Goal: Information Seeking & Learning: Learn about a topic

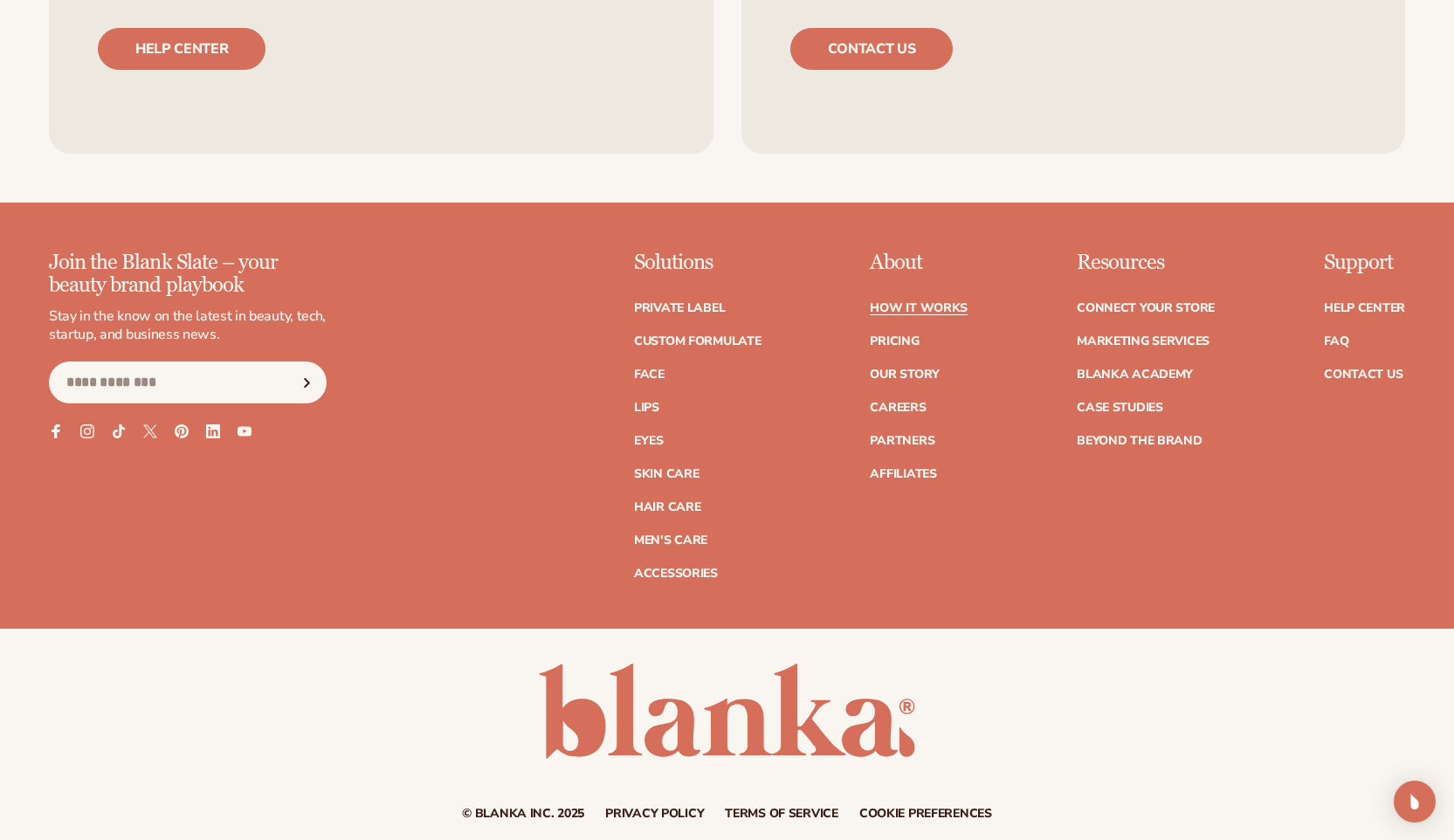
scroll to position [4171, 0]
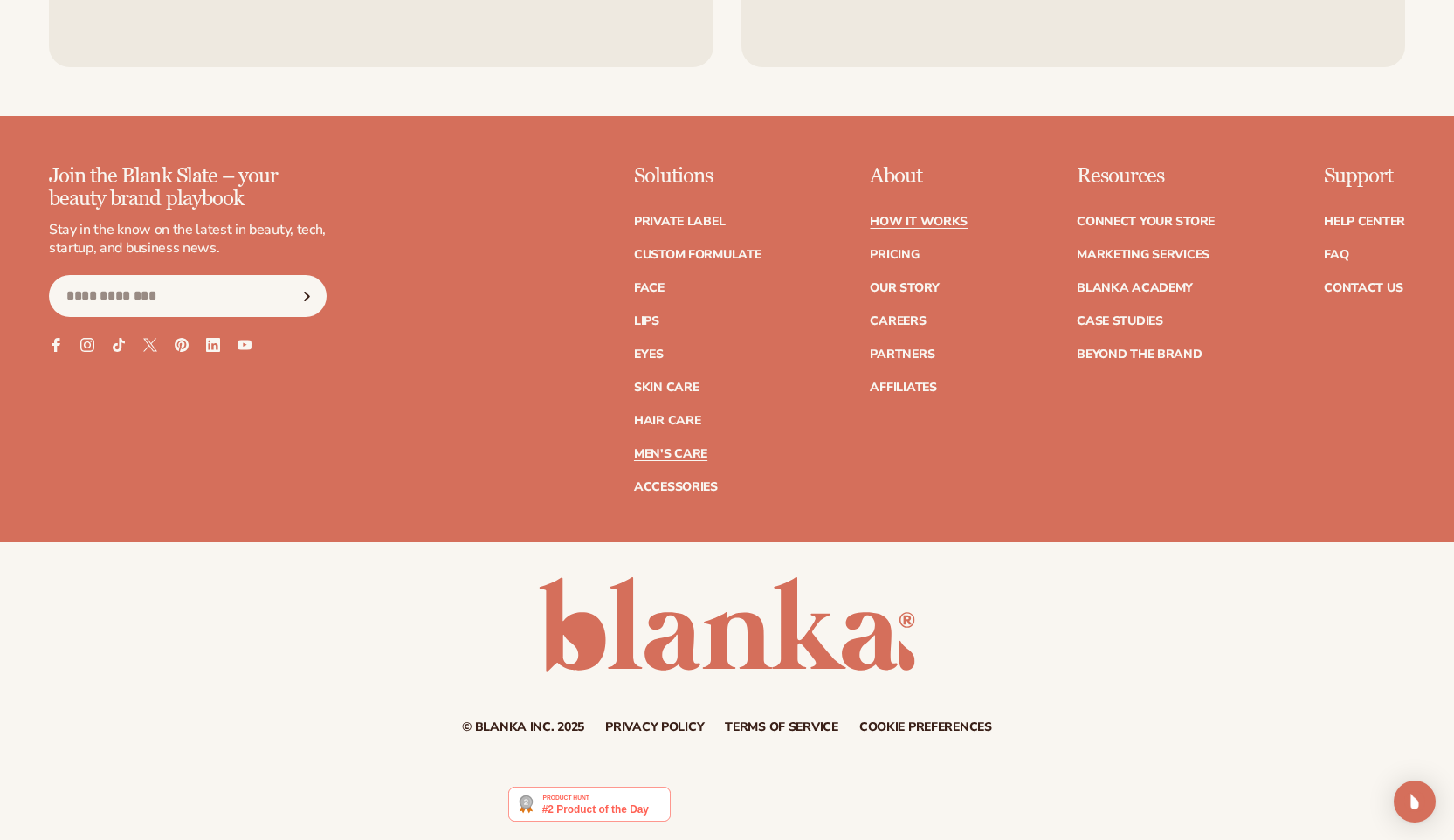
click at [695, 455] on link "Men's Care" at bounding box center [670, 454] width 73 height 12
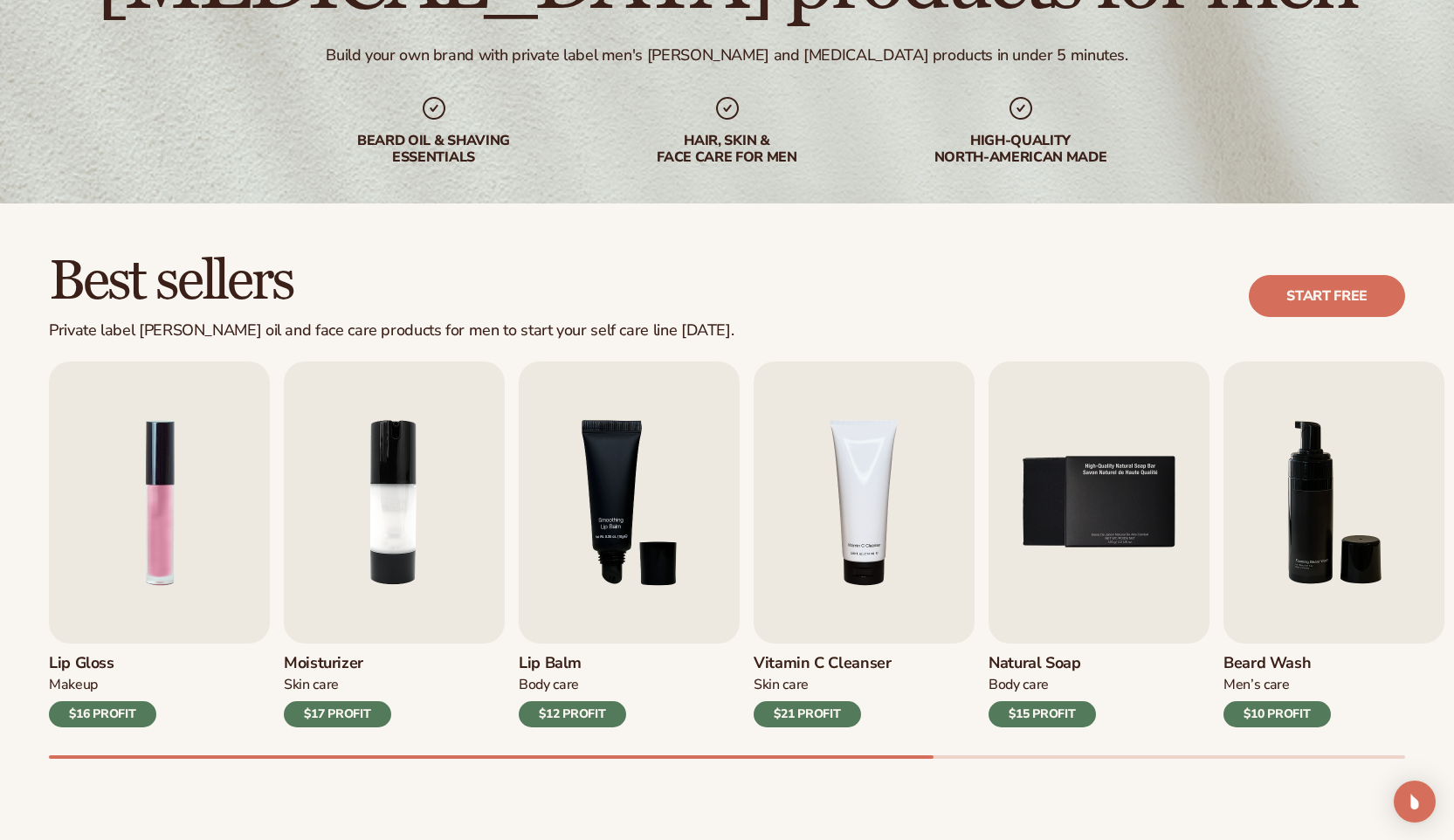
scroll to position [322, 0]
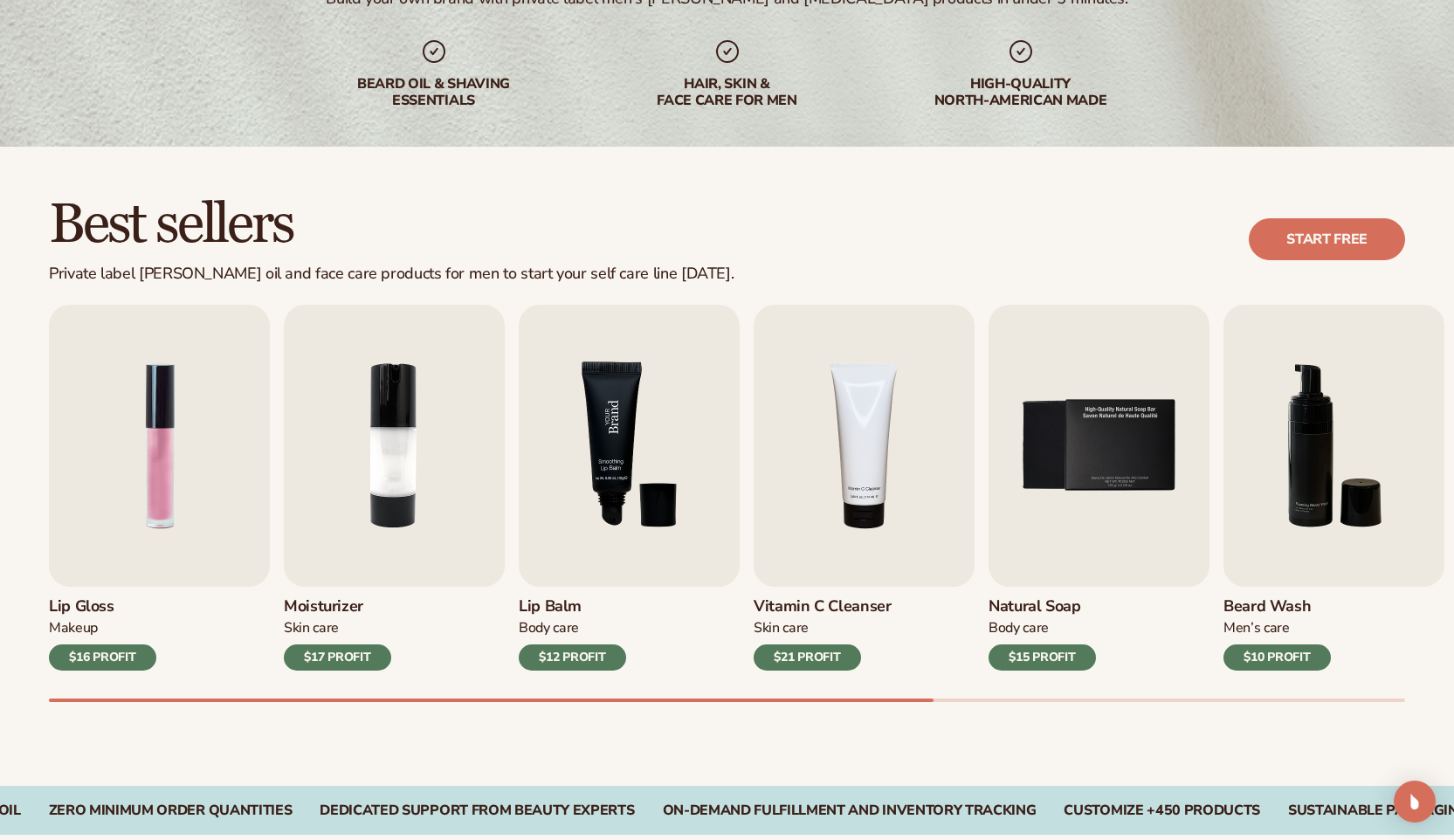
click at [578, 450] on img "3 / 9" at bounding box center [629, 445] width 221 height 282
click at [1354, 260] on div "Best sellers Private label beard oil and face care products for men to start yo…" at bounding box center [727, 239] width 1356 height 88
drag, startPoint x: 1351, startPoint y: 248, endPoint x: 1342, endPoint y: 254, distance: 10.8
click at [1351, 248] on link "Start free" at bounding box center [1326, 239] width 156 height 42
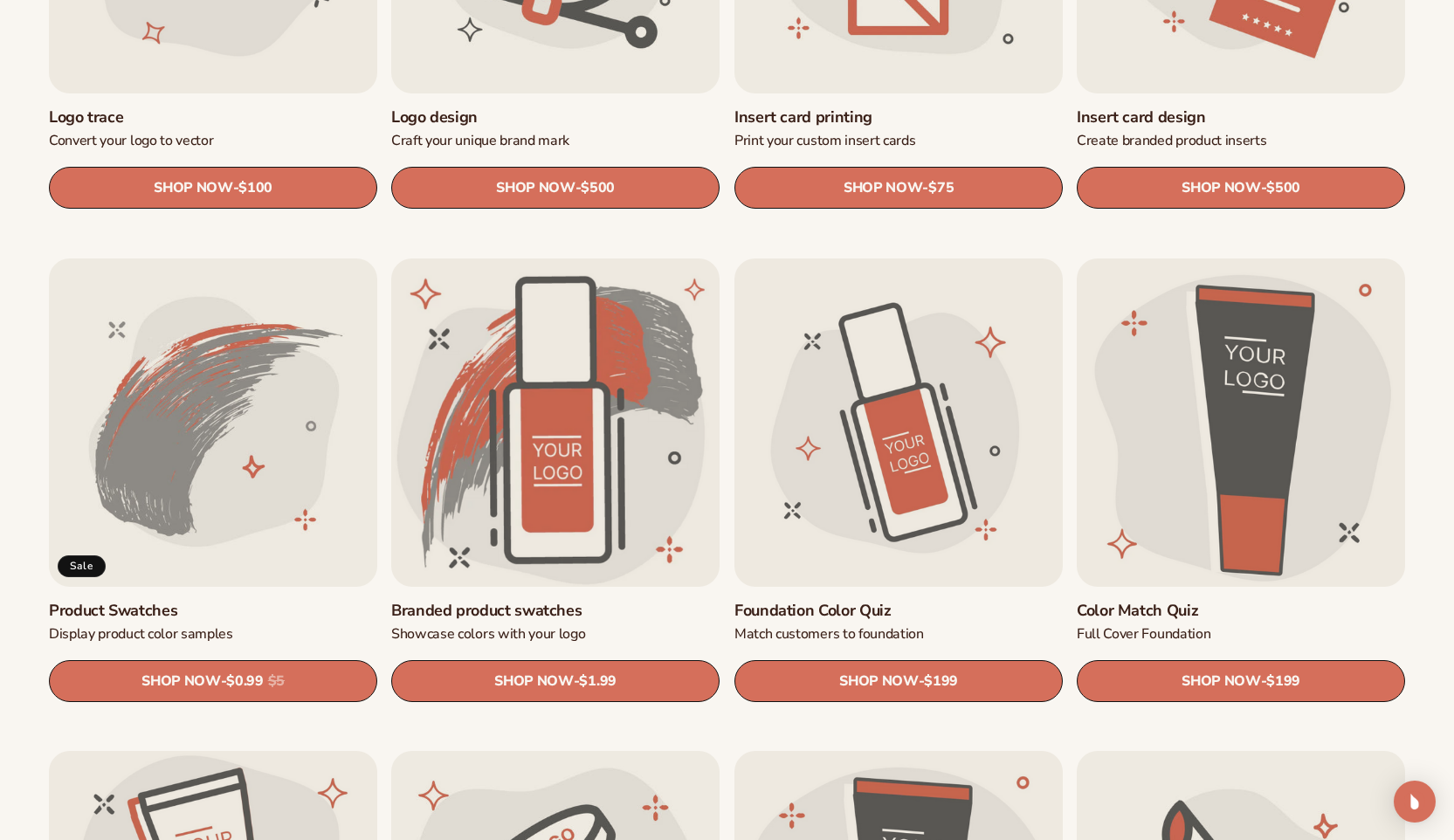
scroll to position [852, 0]
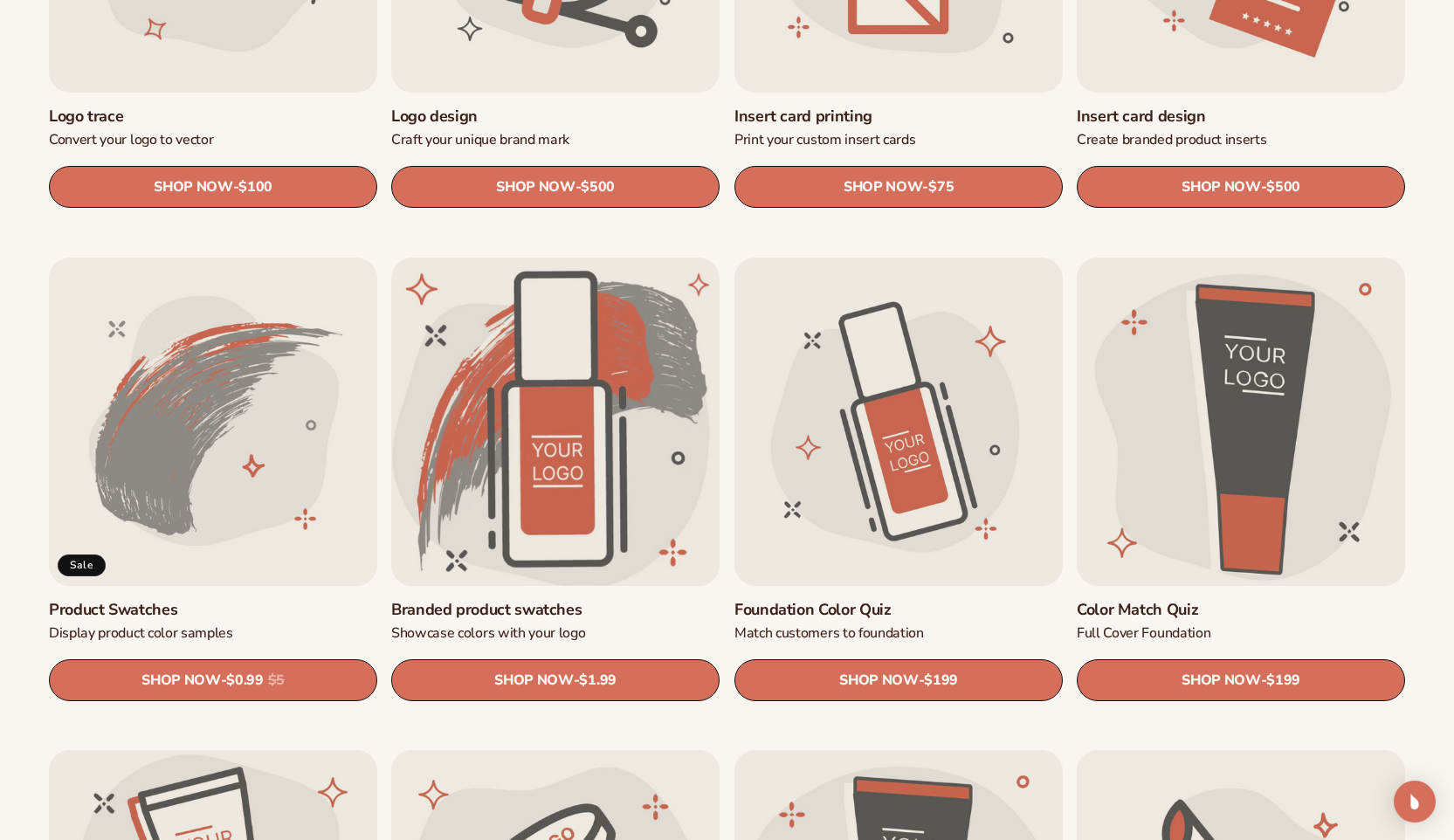
click at [553, 600] on link "Branded product swatches" at bounding box center [555, 609] width 329 height 20
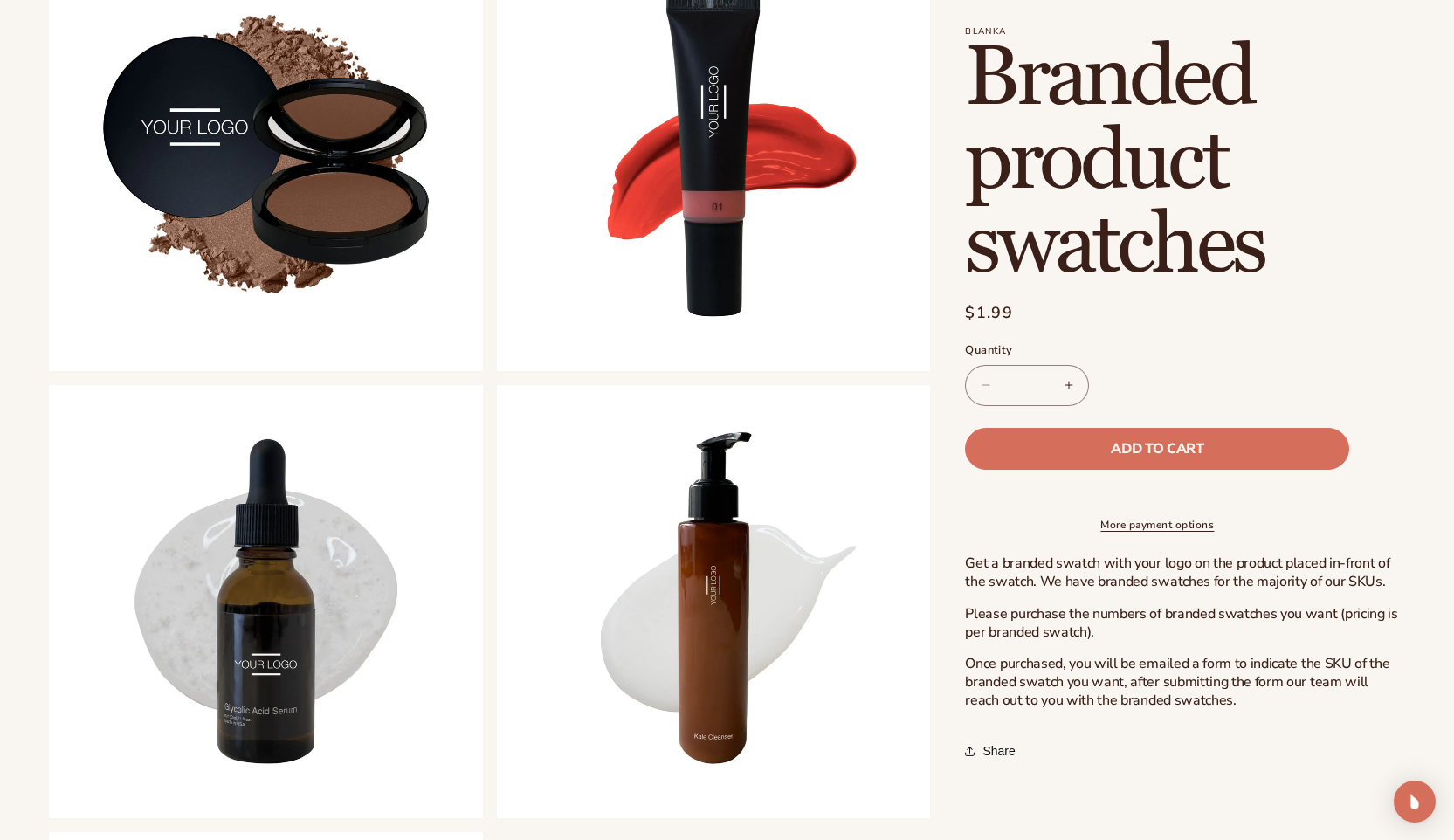
scroll to position [902, 0]
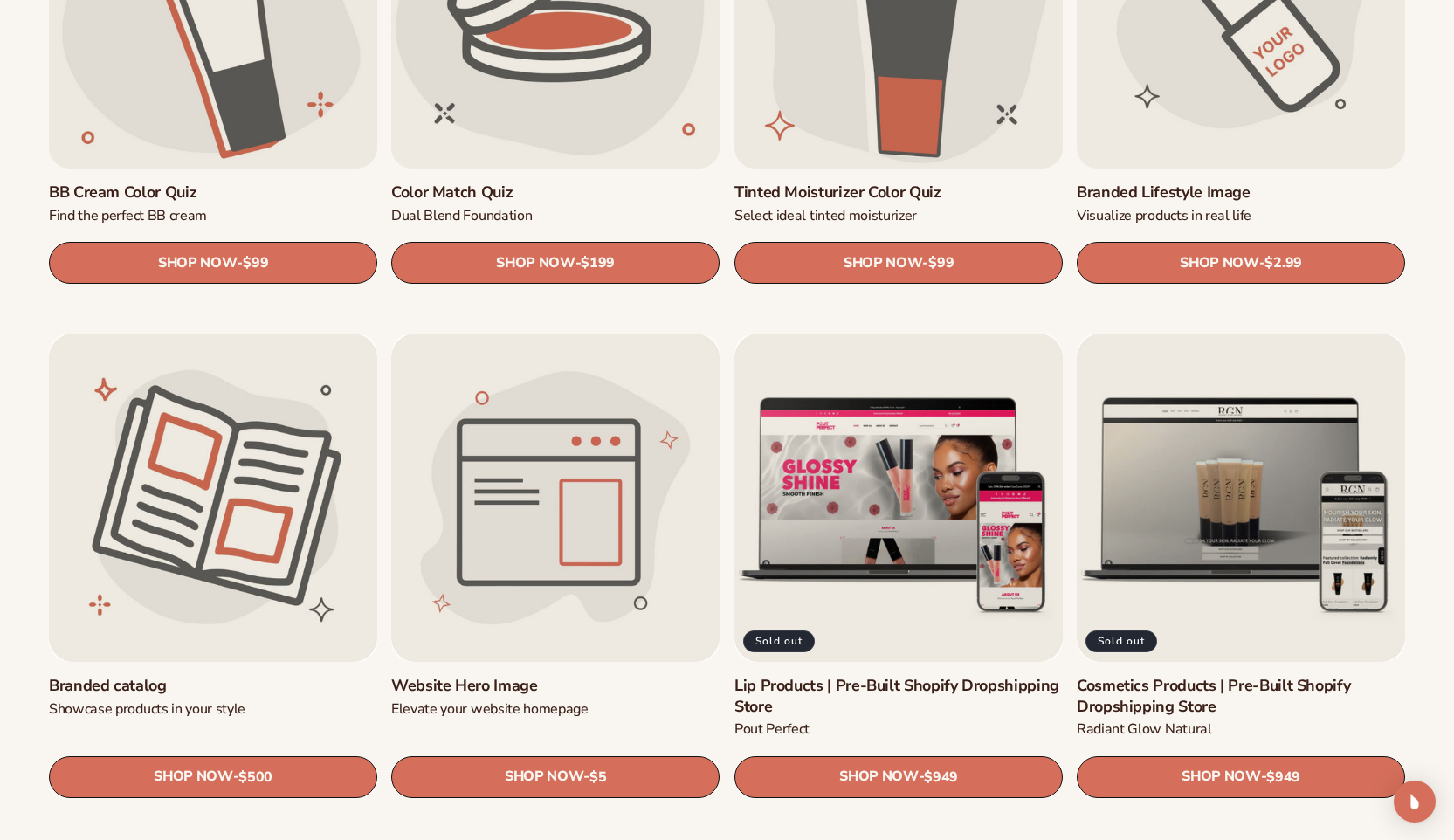
scroll to position [2069, 0]
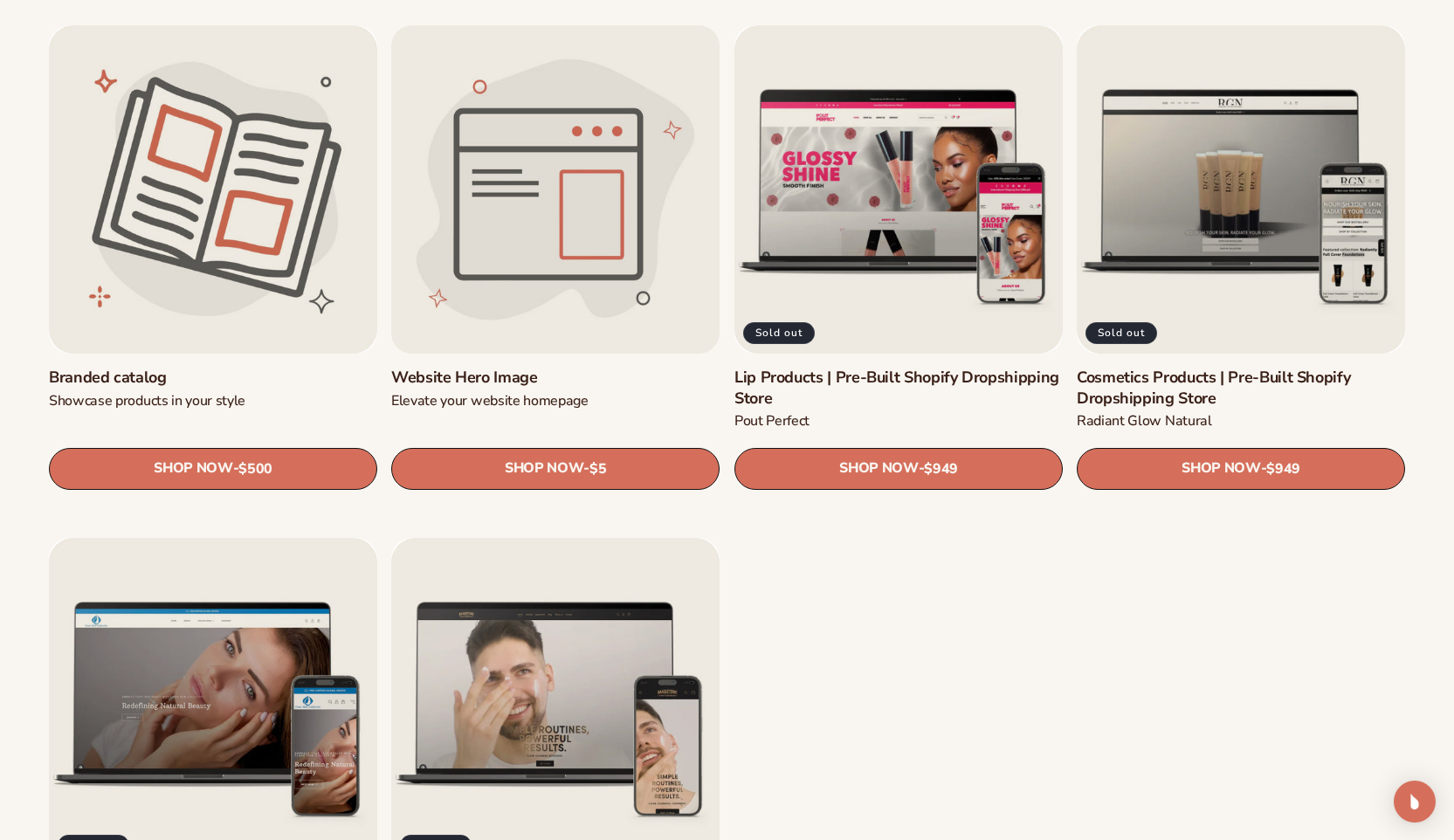
click at [553, 367] on link "Website Hero Image" at bounding box center [555, 377] width 329 height 20
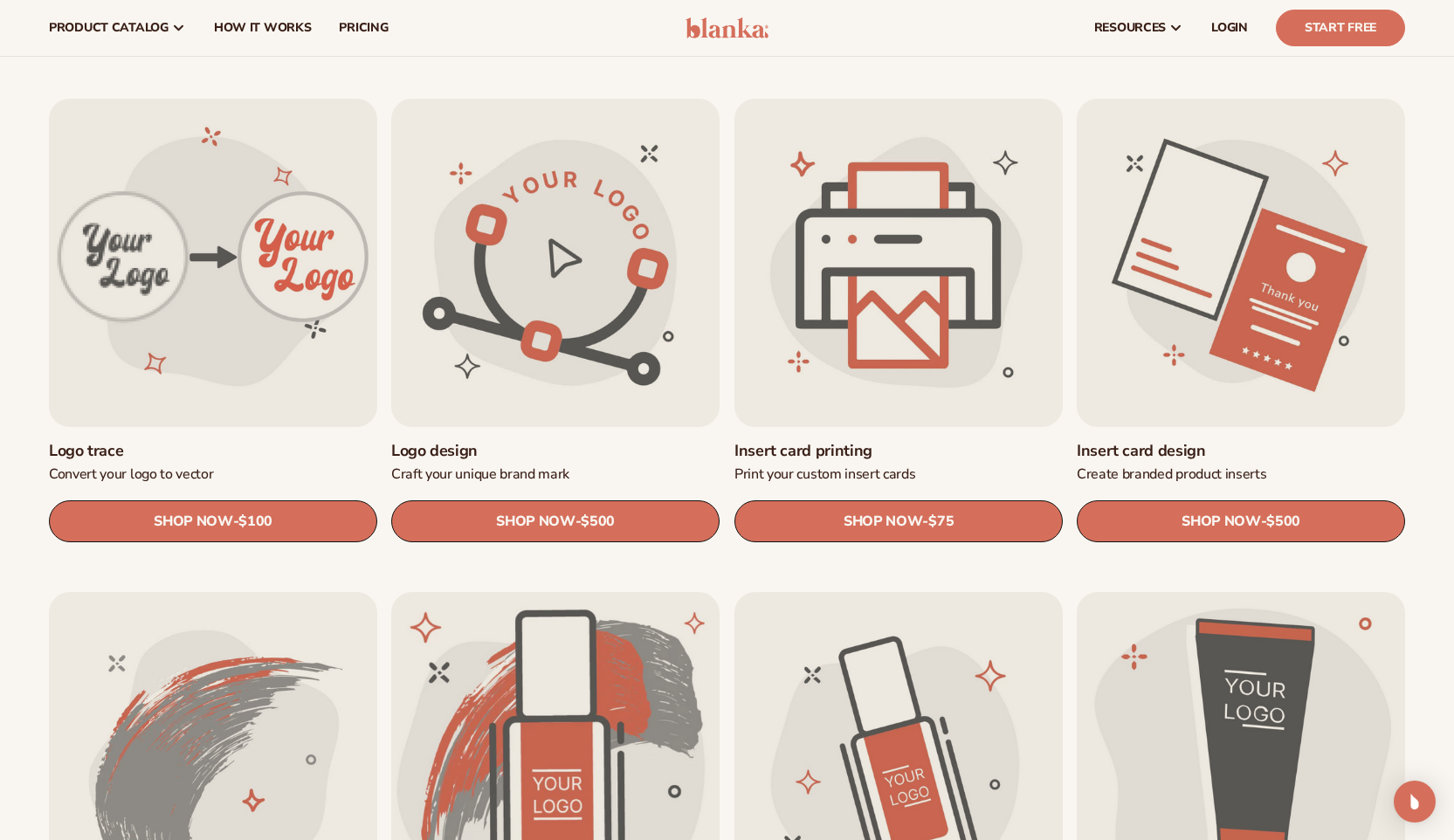
scroll to position [513, 0]
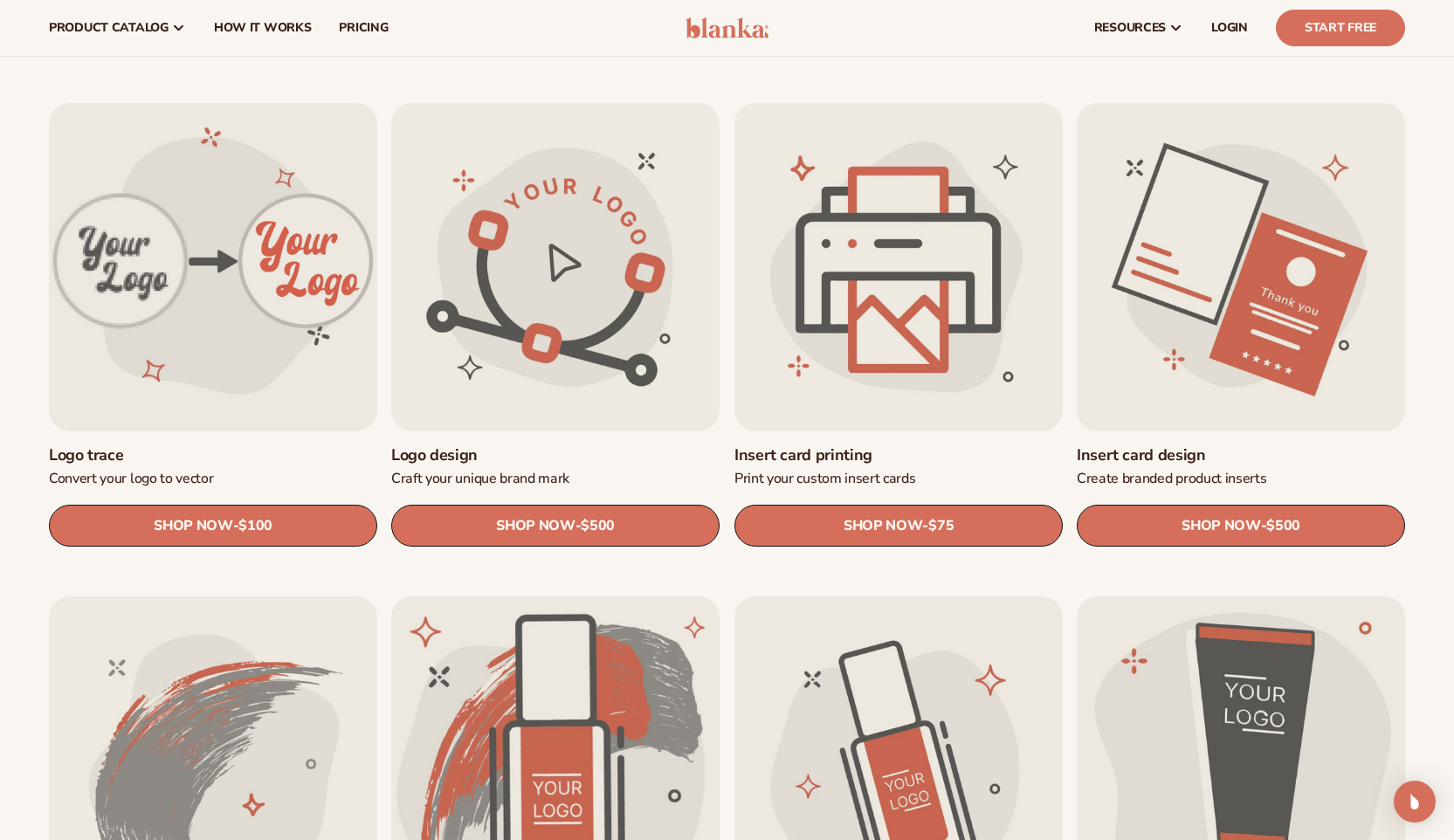
click at [141, 445] on link "Logo trace" at bounding box center [213, 455] width 329 height 20
